Goal: Information Seeking & Learning: Find specific fact

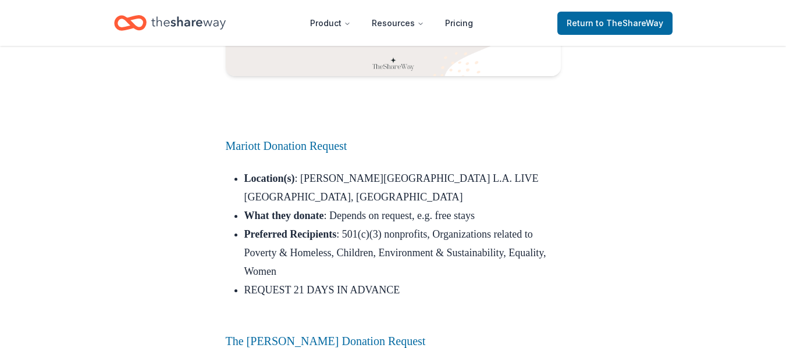
scroll to position [1730, 0]
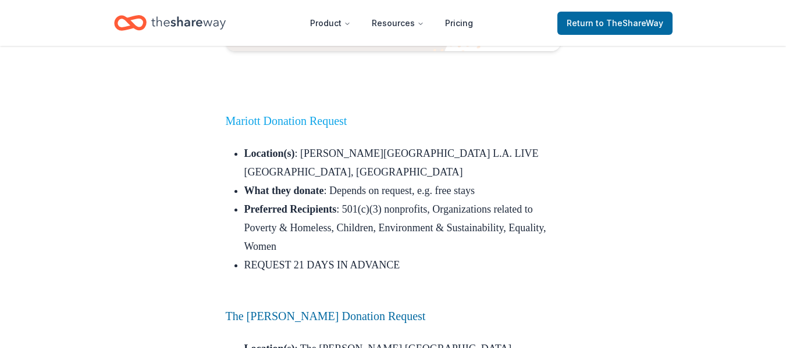
click at [304, 127] on link "Mariott Donation Request" at bounding box center [287, 121] width 122 height 13
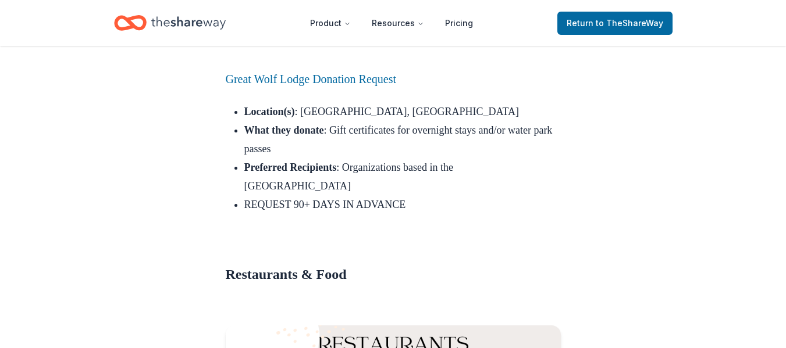
scroll to position [2570, 0]
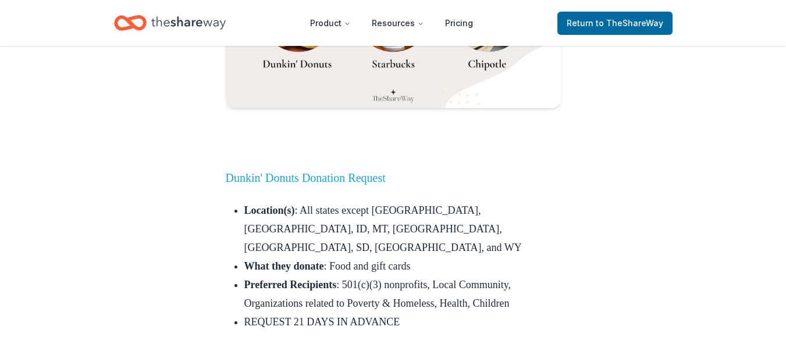
click at [347, 172] on link "Dunkin' Donuts Donation Request" at bounding box center [306, 178] width 160 height 13
